Goal: Navigation & Orientation: Go to known website

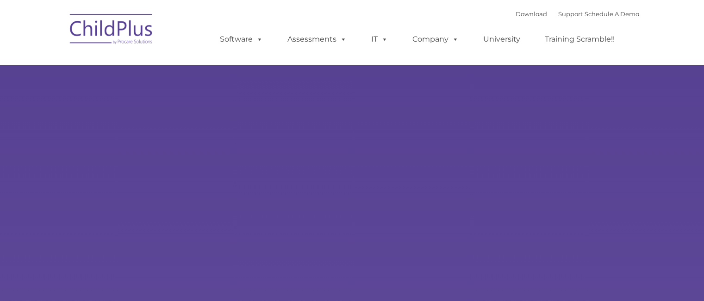
select select "MEDIUM"
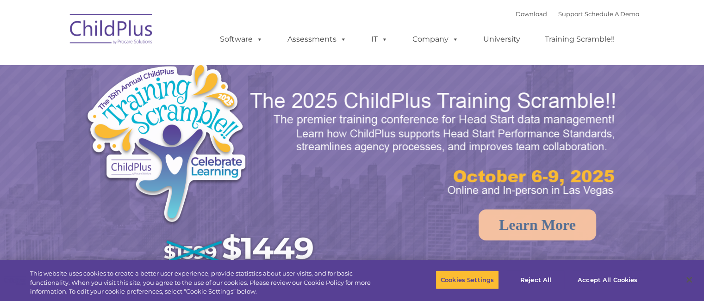
select select "MEDIUM"
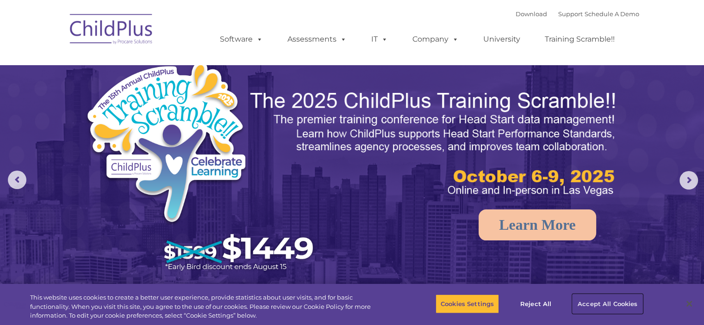
click at [607, 301] on button "Accept All Cookies" at bounding box center [608, 303] width 70 height 19
